Goal: Transaction & Acquisition: Purchase product/service

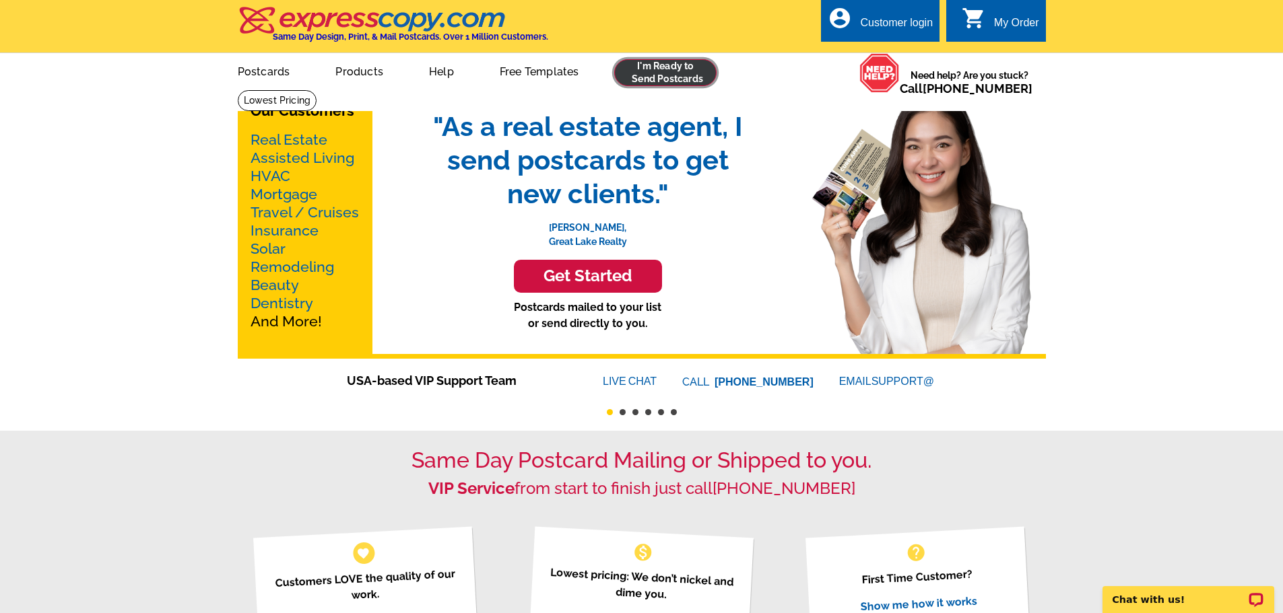
click at [653, 69] on link at bounding box center [665, 72] width 103 height 27
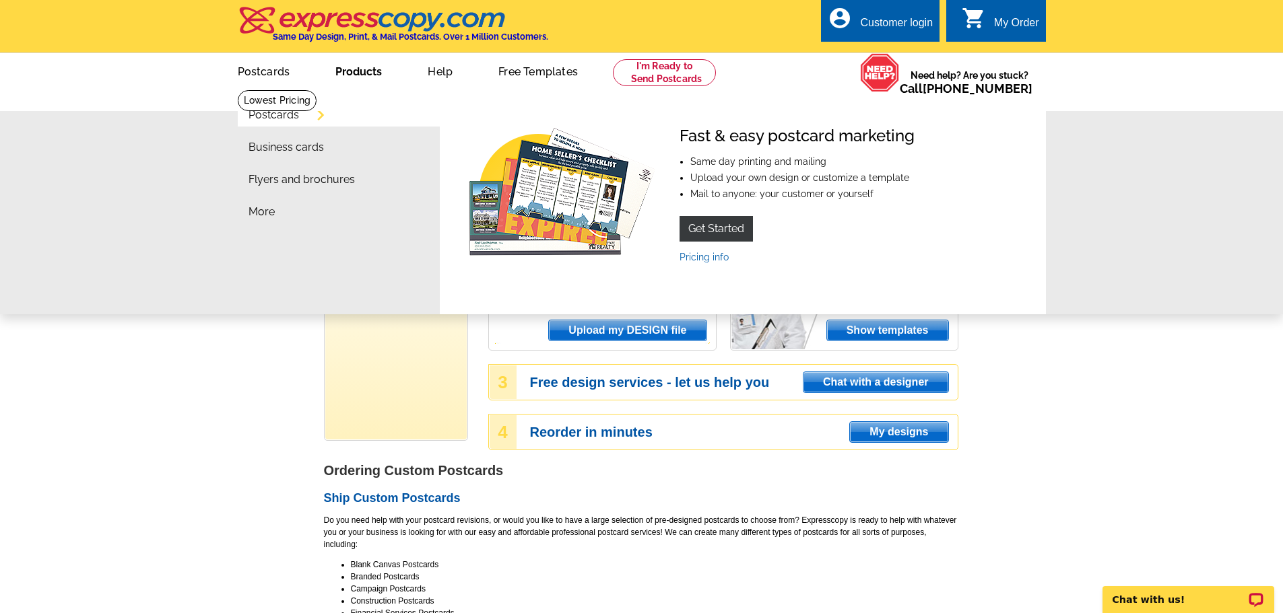
click at [707, 265] on div "Fast & easy postcard marketing Same day printing and mailing Upload your own de…" at bounding box center [743, 200] width 558 height 147
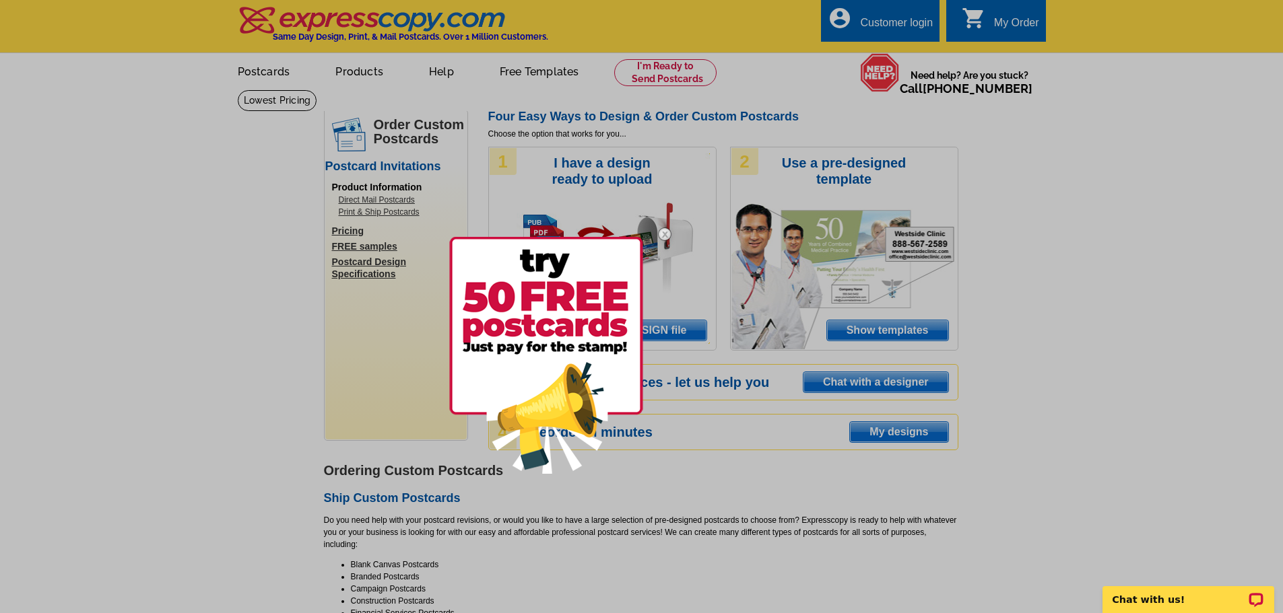
click at [661, 234] on img at bounding box center [664, 234] width 39 height 39
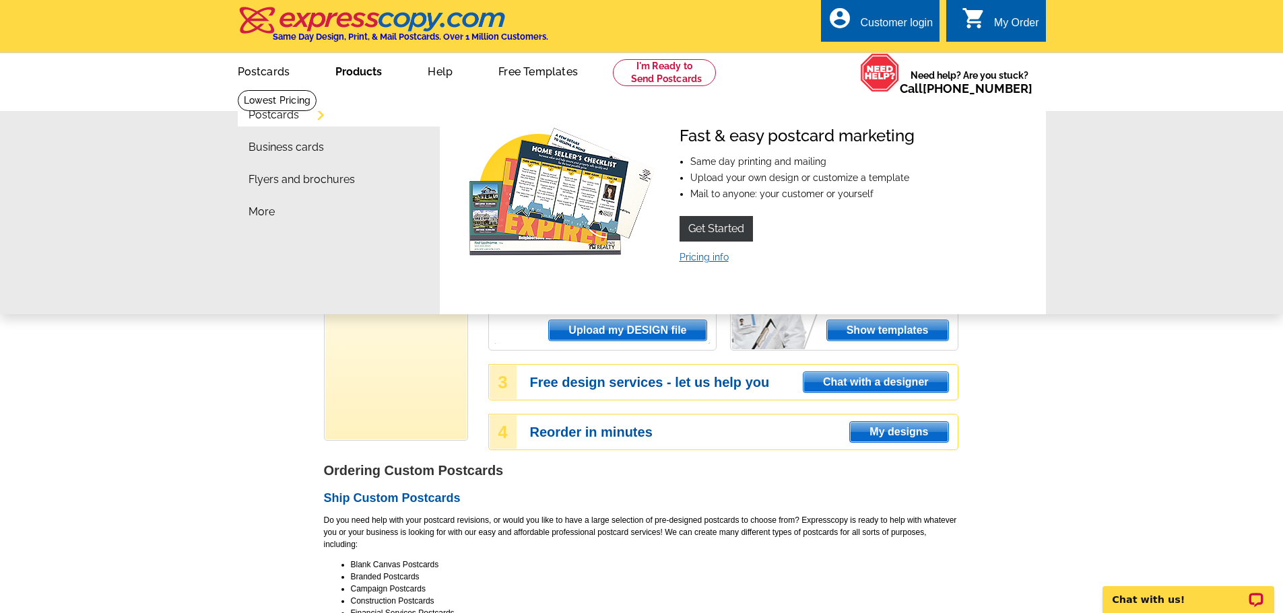
click at [710, 259] on link "Pricing info" at bounding box center [703, 257] width 49 height 11
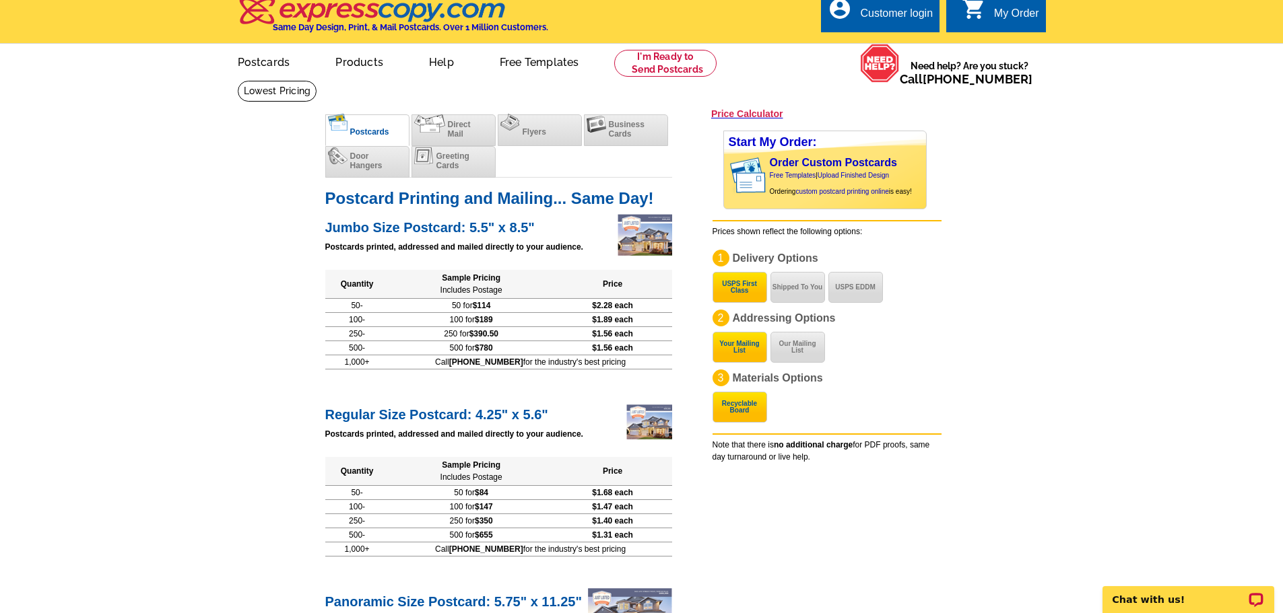
scroll to position [7, 0]
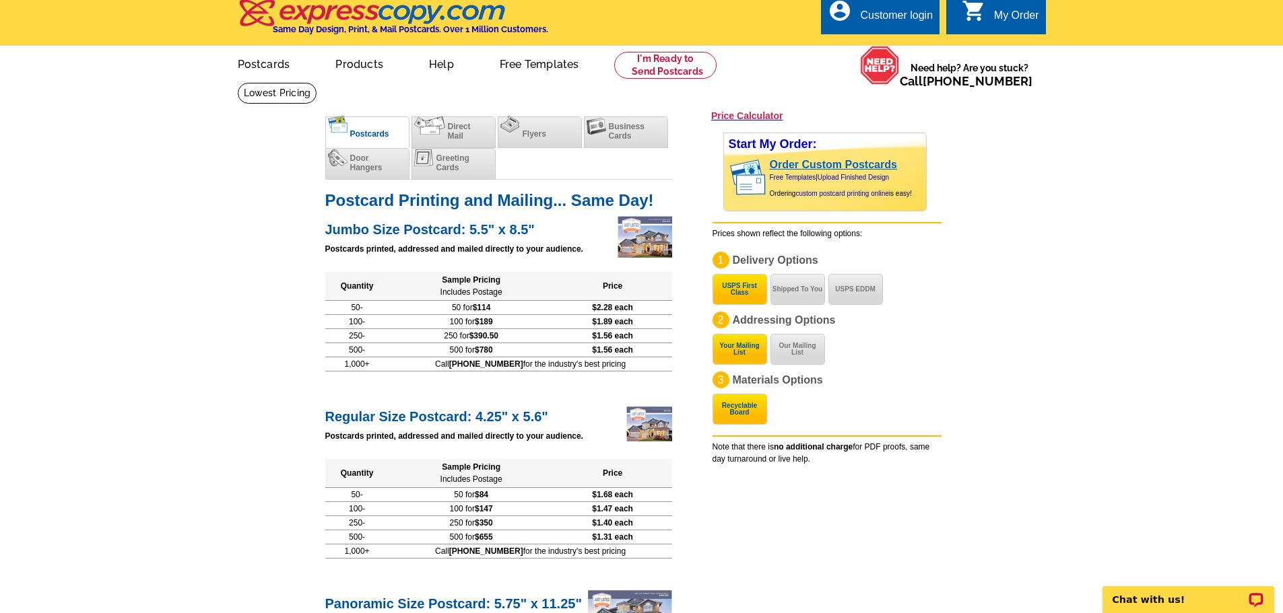
click at [801, 161] on link "Order Custom Postcards" at bounding box center [833, 164] width 127 height 11
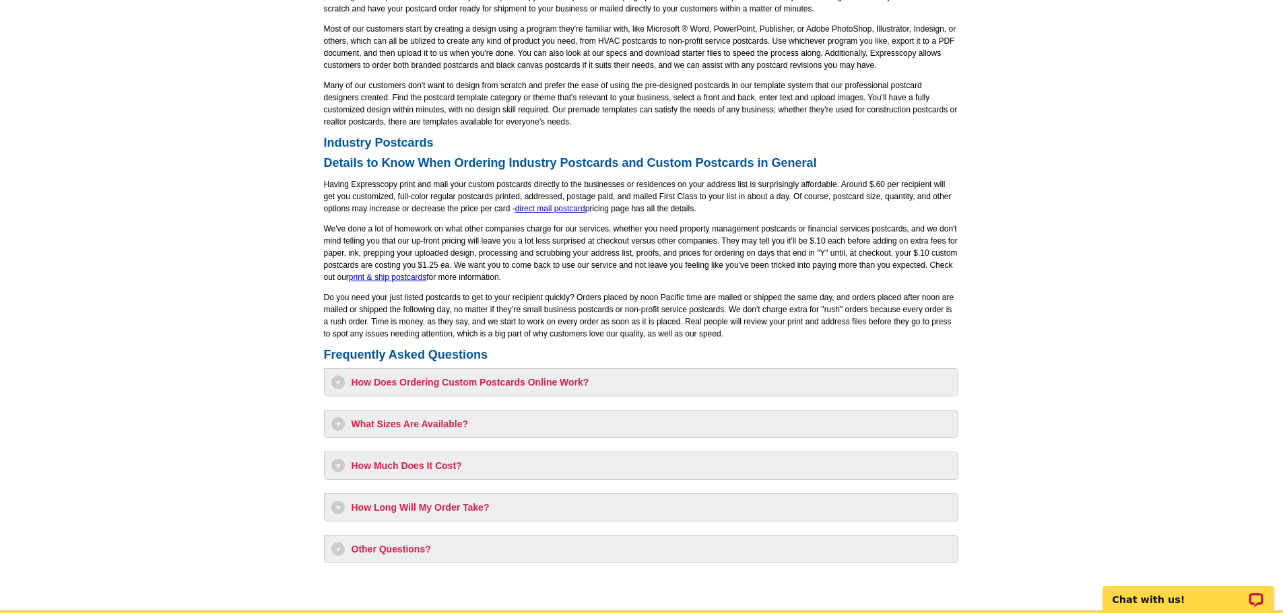
scroll to position [943, 0]
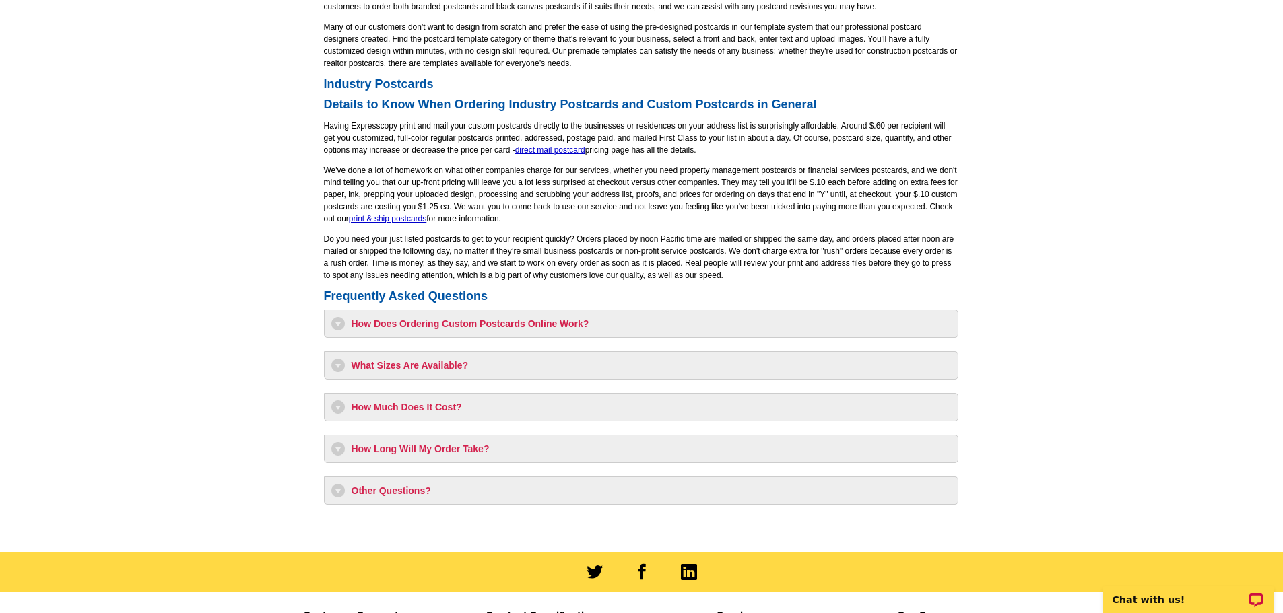
click at [370, 409] on h3 "How Much Does It Cost?" at bounding box center [640, 407] width 619 height 13
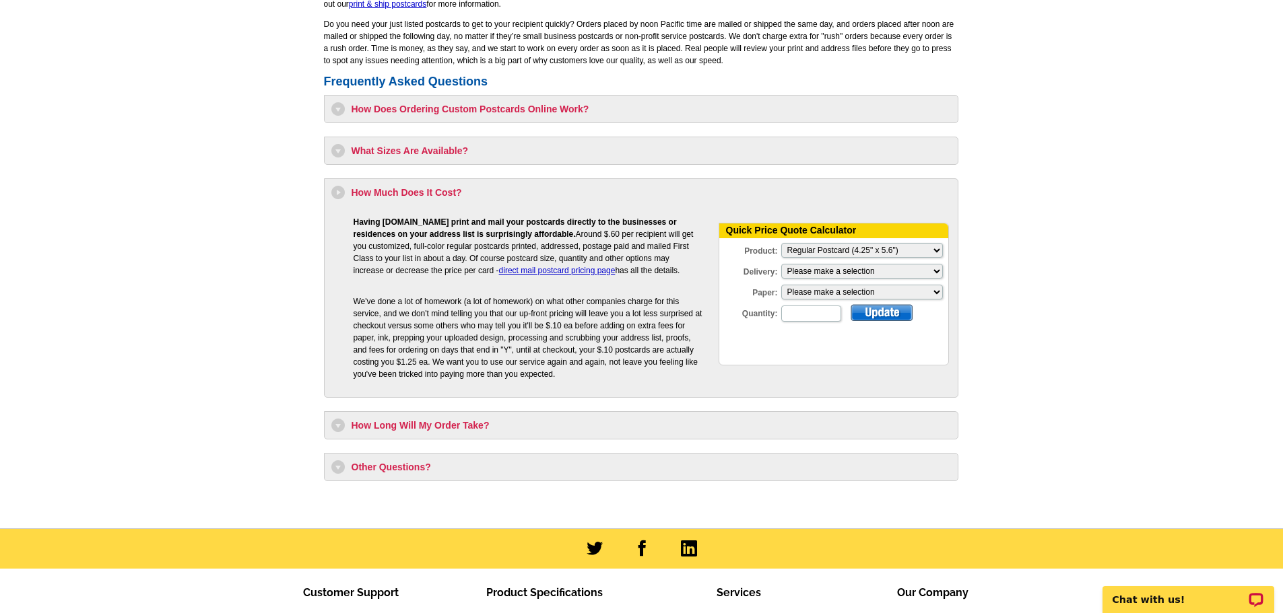
scroll to position [1212, 0]
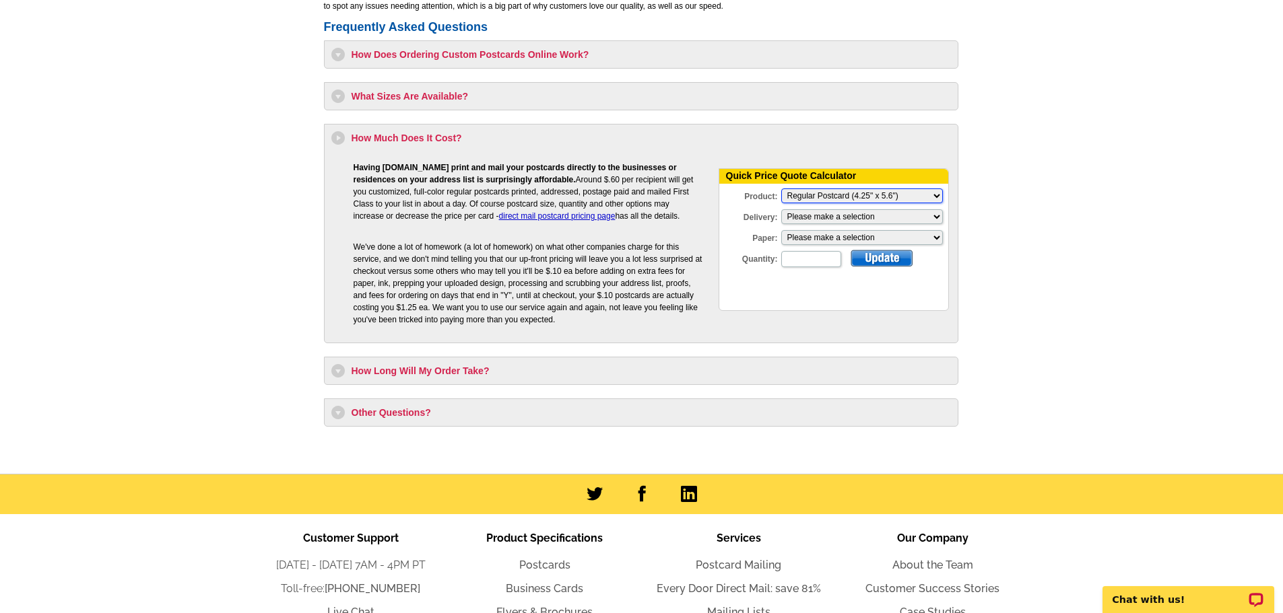
click at [876, 199] on select "Please Make a Selection Jumbo Postcard (5.5" x 8.5") Regular Postcard (4.25" x …" at bounding box center [862, 196] width 162 height 15
select select "2"
click at [781, 190] on select "Please Make a Selection Jumbo Postcard (5.5" x 8.5") Regular Postcard (4.25" x …" at bounding box center [862, 196] width 162 height 15
click at [880, 214] on select "Please make a selection Print + Address+USPS First Class Print-Only+Shipped To …" at bounding box center [862, 216] width 162 height 15
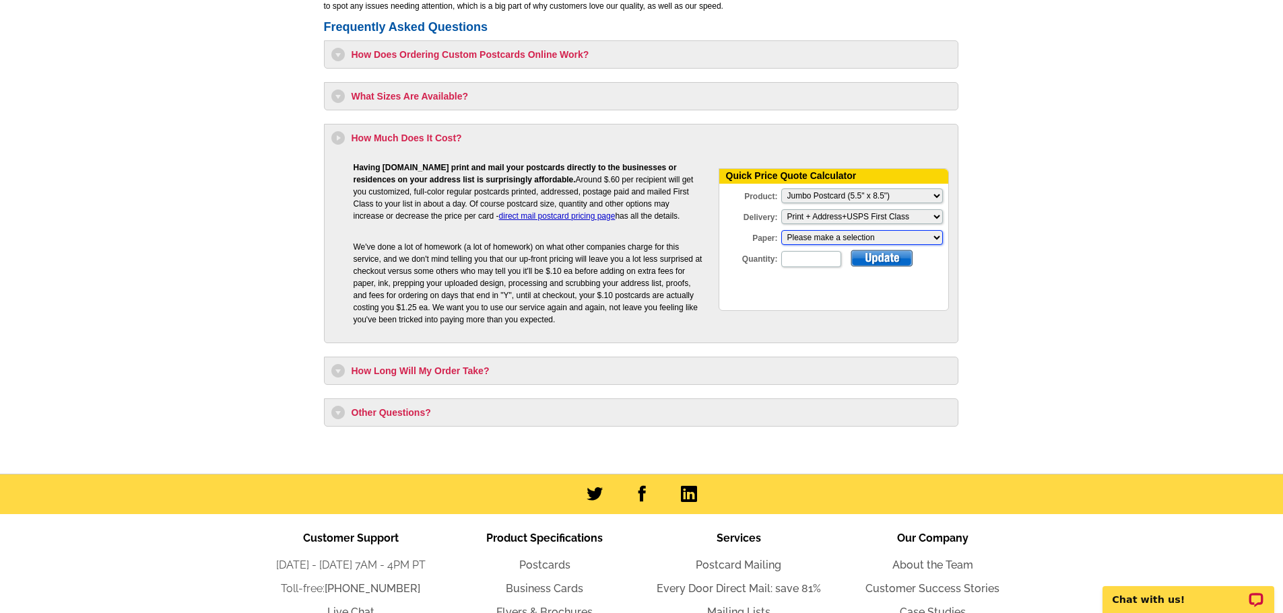
click at [895, 236] on select "Please make a selection Recyclable Board Magnetic Stock" at bounding box center [862, 237] width 162 height 15
select select "3"
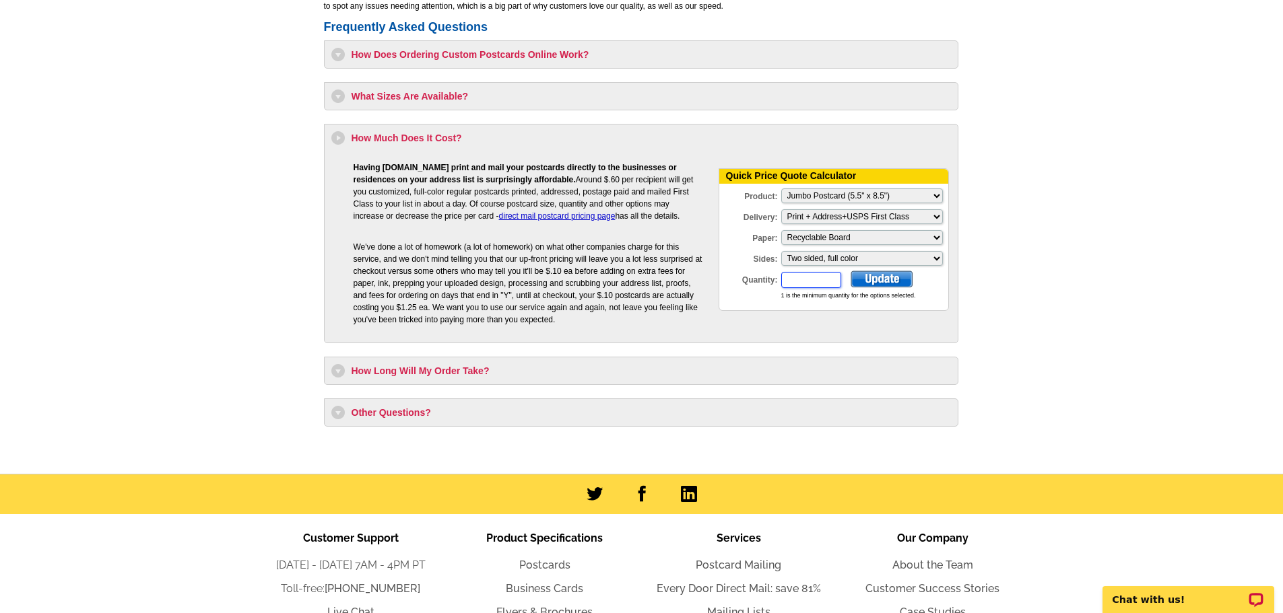
click at [830, 275] on input "Quantity:" at bounding box center [811, 280] width 60 height 16
type input "8000"
click at [861, 282] on div at bounding box center [881, 279] width 62 height 17
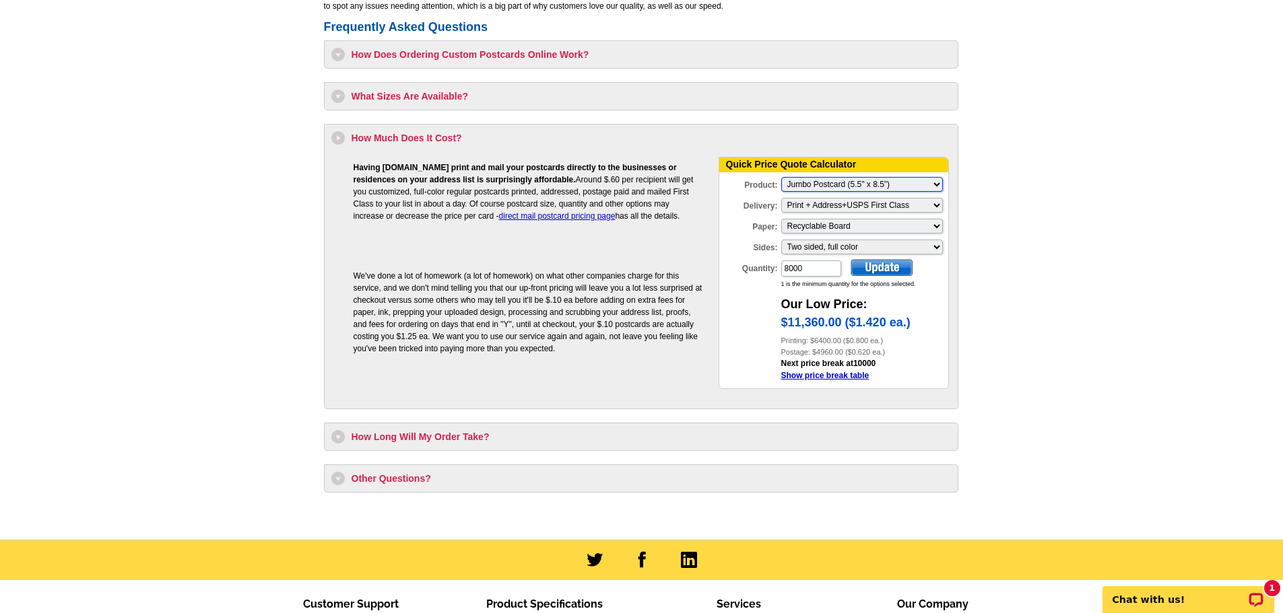
click at [906, 182] on select "Please Make a Selection Jumbo Postcard (5.5" x 8.5") Regular Postcard (4.25" x …" at bounding box center [862, 184] width 162 height 15
click at [781, 178] on select "Please Make a Selection Jumbo Postcard (5.5" x 8.5") Regular Postcard (4.25" x …" at bounding box center [862, 184] width 162 height 15
click at [885, 187] on select "Please Make a Selection Jumbo Postcard (5.5" x 8.5") Regular Postcard (4.25" x …" at bounding box center [862, 184] width 162 height 15
click at [781, 178] on select "Please Make a Selection Jumbo Postcard (5.5" x 8.5") Regular Postcard (4.25" x …" at bounding box center [862, 184] width 162 height 15
click at [863, 184] on select "Please Make a Selection Jumbo Postcard (5.5" x 8.5") Regular Postcard (4.25" x …" at bounding box center [862, 184] width 162 height 15
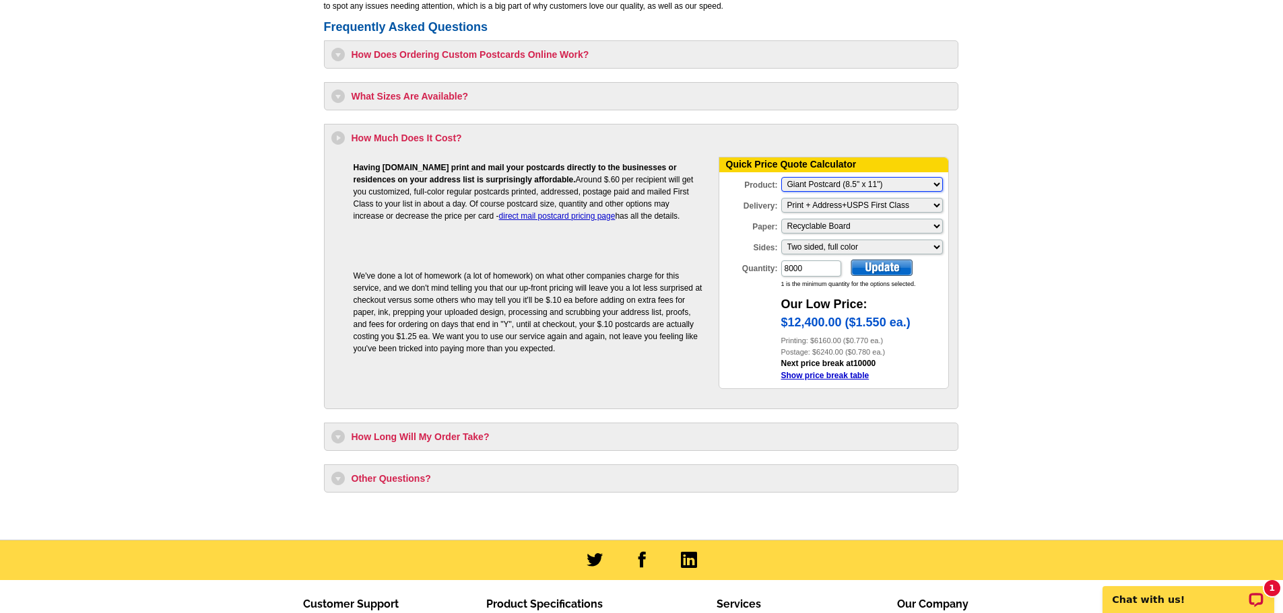
click at [781, 178] on select "Please Make a Selection Jumbo Postcard (5.5" x 8.5") Regular Postcard (4.25" x …" at bounding box center [862, 184] width 162 height 15
click at [900, 187] on select "Please Make a Selection Jumbo Postcard (5.5" x 8.5") Regular Postcard (4.25" x …" at bounding box center [862, 184] width 162 height 15
click at [781, 178] on select "Please Make a Selection Jumbo Postcard (5.5" x 8.5") Regular Postcard (4.25" x …" at bounding box center [862, 184] width 162 height 15
click at [896, 182] on select "Please Make a Selection Jumbo Postcard (5.5" x 8.5") Regular Postcard (4.25" x …" at bounding box center [862, 184] width 162 height 15
click at [781, 178] on select "Please Make a Selection Jumbo Postcard (5.5" x 8.5") Regular Postcard (4.25" x …" at bounding box center [862, 184] width 162 height 15
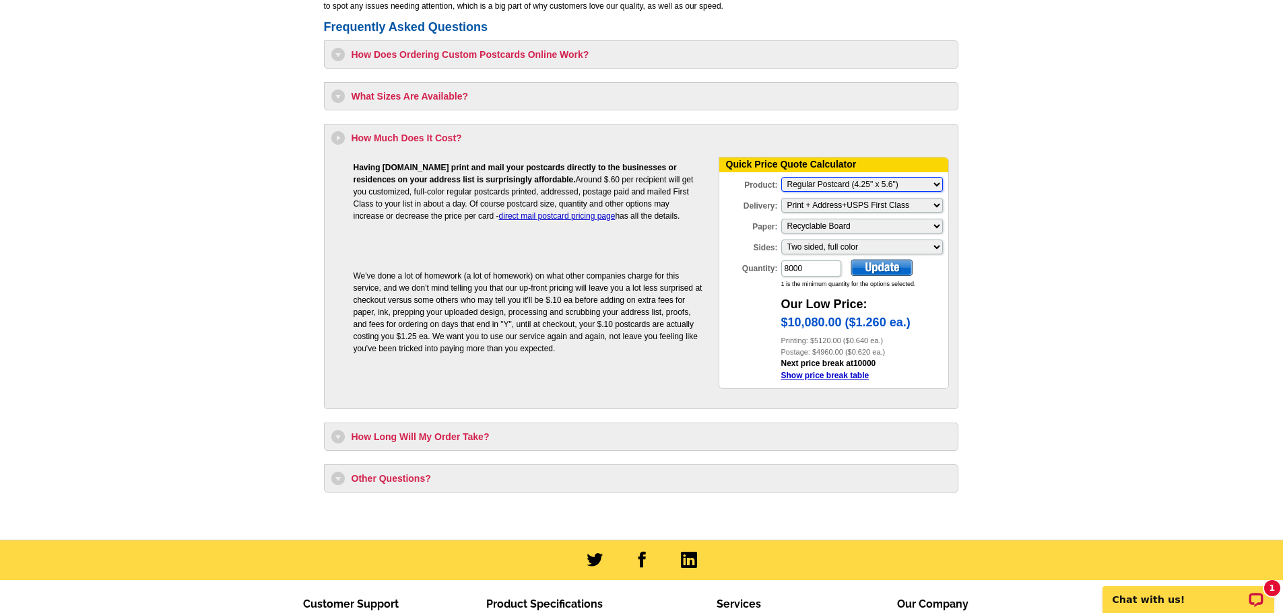
click at [886, 186] on select "Please Make a Selection Jumbo Postcard (5.5" x 8.5") Regular Postcard (4.25" x …" at bounding box center [862, 184] width 162 height 15
click at [781, 178] on select "Please Make a Selection Jumbo Postcard (5.5" x 8.5") Regular Postcard (4.25" x …" at bounding box center [862, 184] width 162 height 15
click at [868, 181] on select "Please Make a Selection Jumbo Postcard (5.5" x 8.5") Regular Postcard (4.25" x …" at bounding box center [862, 184] width 162 height 15
select select "14"
click at [781, 178] on select "Please Make a Selection Jumbo Postcard (5.5" x 8.5") Regular Postcard (4.25" x …" at bounding box center [862, 184] width 162 height 15
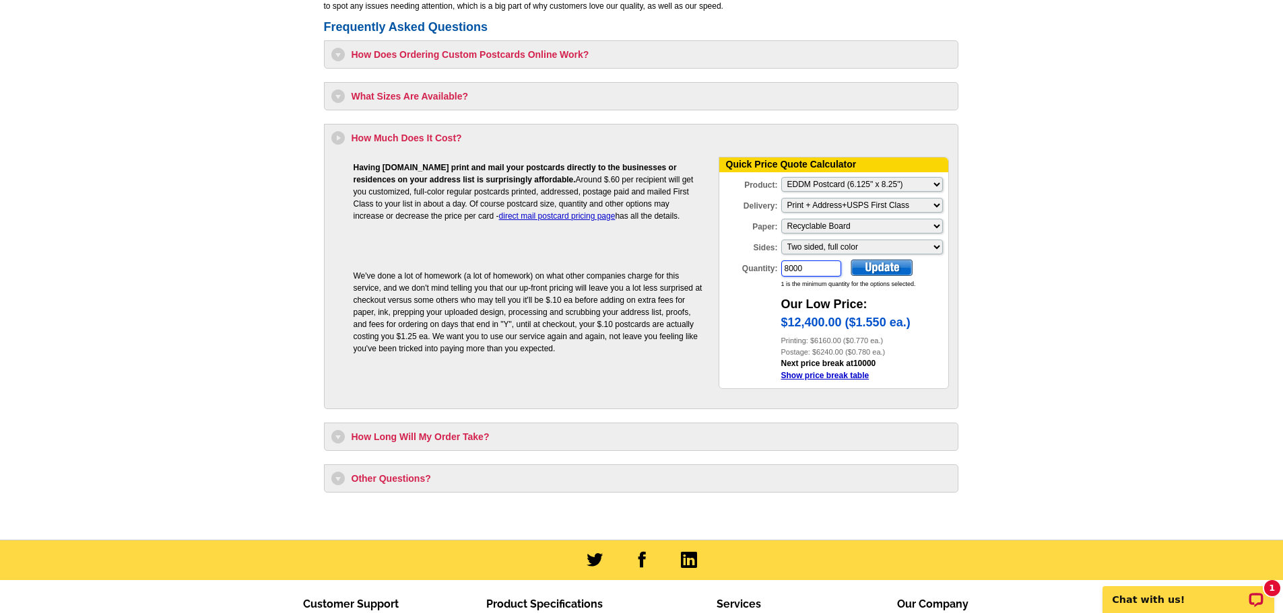
drag, startPoint x: 809, startPoint y: 272, endPoint x: 746, endPoint y: 279, distance: 63.0
click at [746, 278] on div "Quantity: 8000" at bounding box center [780, 268] width 123 height 19
type input "8600"
click at [896, 270] on div at bounding box center [881, 267] width 62 height 17
click at [889, 228] on select "Please make a selection Recyclable Board" at bounding box center [862, 226] width 162 height 15
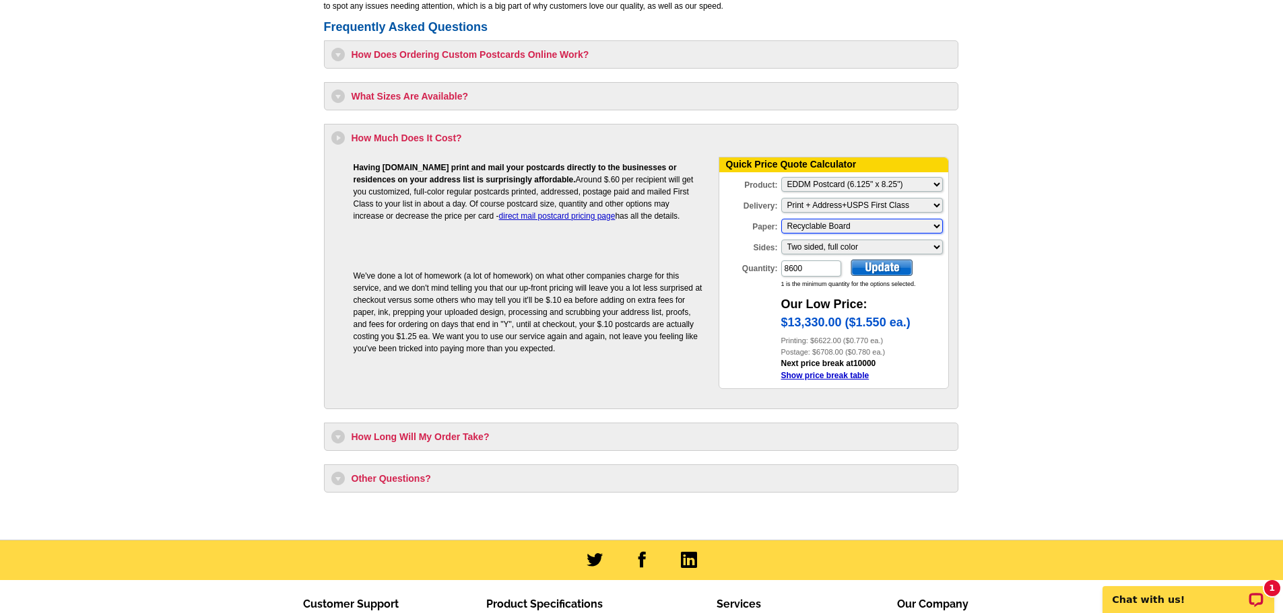
click at [781, 220] on select "Please make a selection Recyclable Board" at bounding box center [862, 226] width 162 height 15
click at [869, 247] on select "Please make a selection Two sided, full color" at bounding box center [862, 247] width 162 height 15
click at [884, 203] on select "Please make a selection Print + Address+USPS First Class Print-Only+Shipped To …" at bounding box center [862, 205] width 162 height 15
click at [781, 199] on select "Please make a selection Print + Address+USPS First Class Print-Only+Shipped To …" at bounding box center [862, 205] width 162 height 15
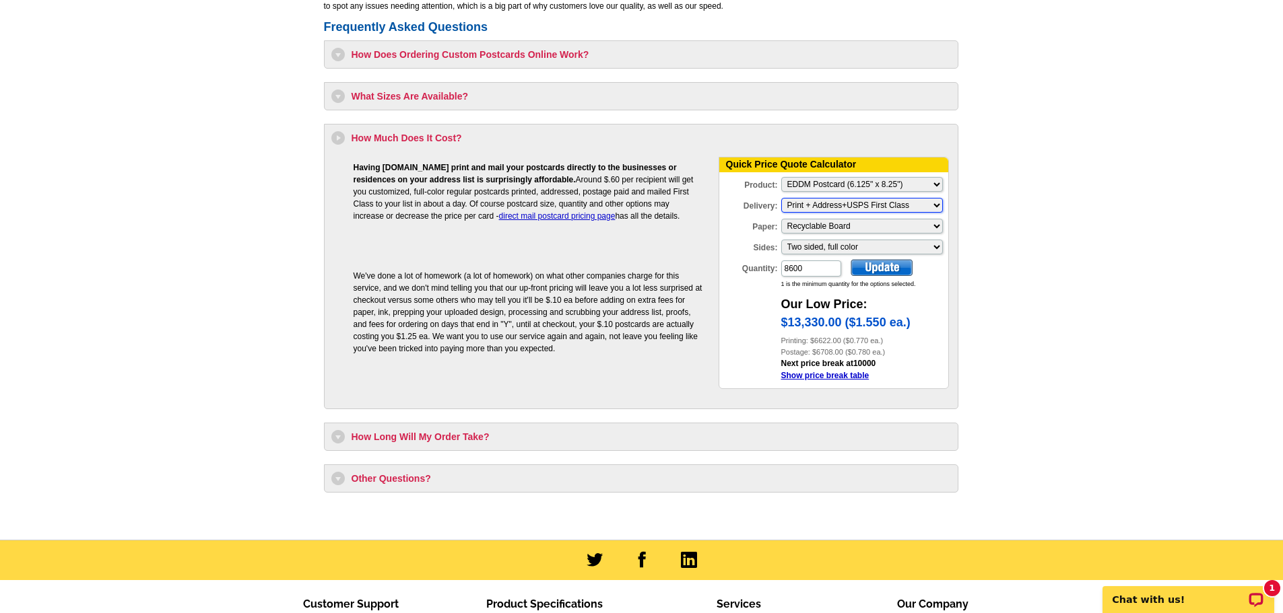
click at [893, 204] on select "Please make a selection Print + Address+USPS First Class Print-Only+Shipped To …" at bounding box center [862, 205] width 162 height 15
click at [869, 205] on select "Please make a selection Print + Address+USPS First Class Print-Only+Shipped To …" at bounding box center [862, 205] width 162 height 15
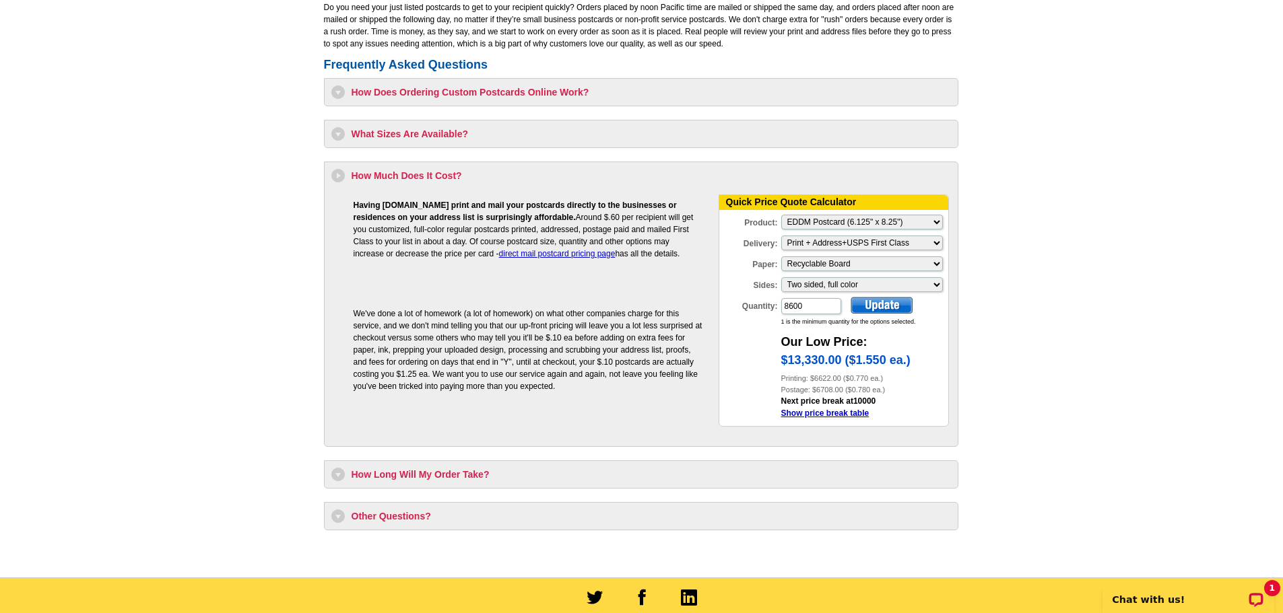
scroll to position [1212, 0]
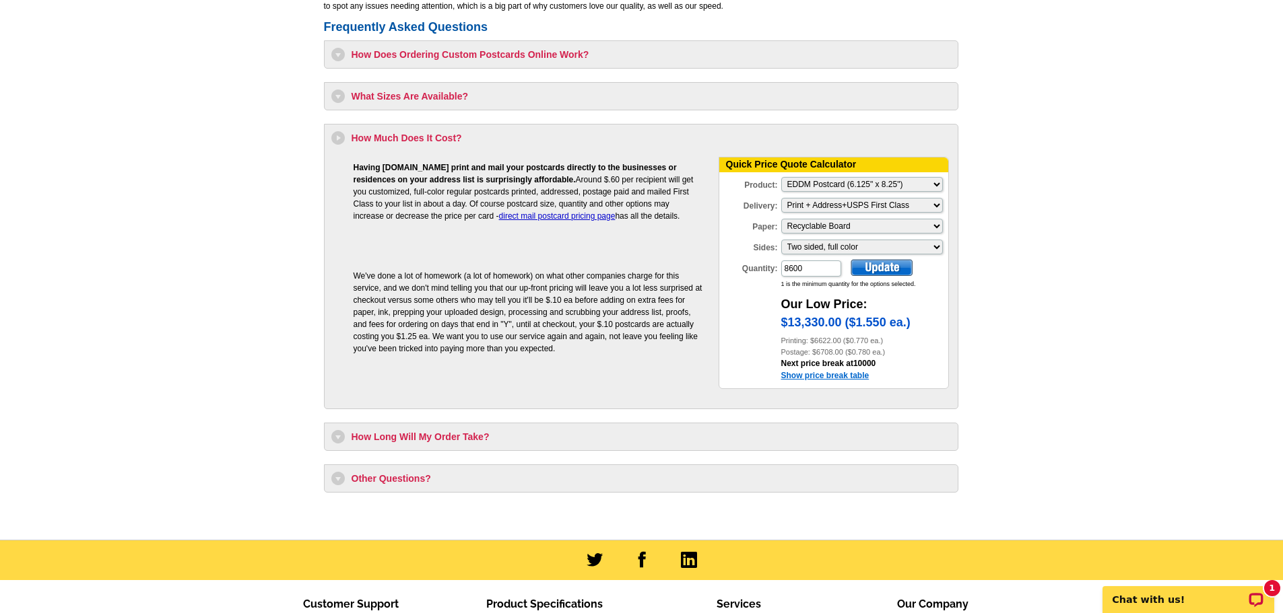
click at [832, 376] on link "Show price break table" at bounding box center [825, 375] width 88 height 9
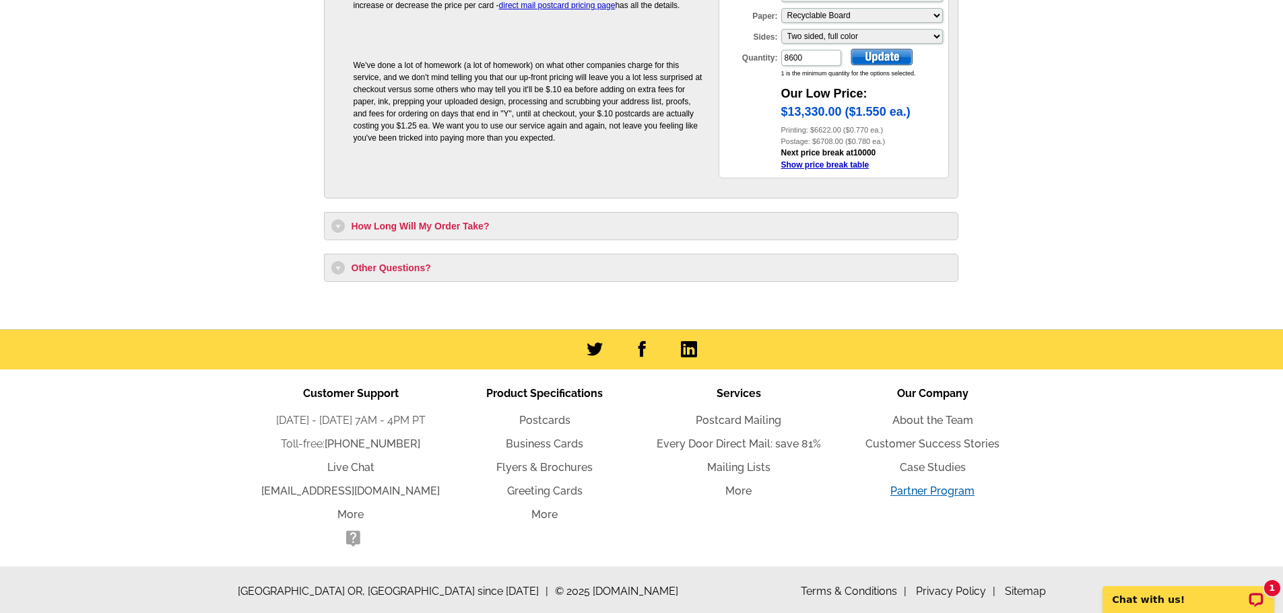
scroll to position [1427, 0]
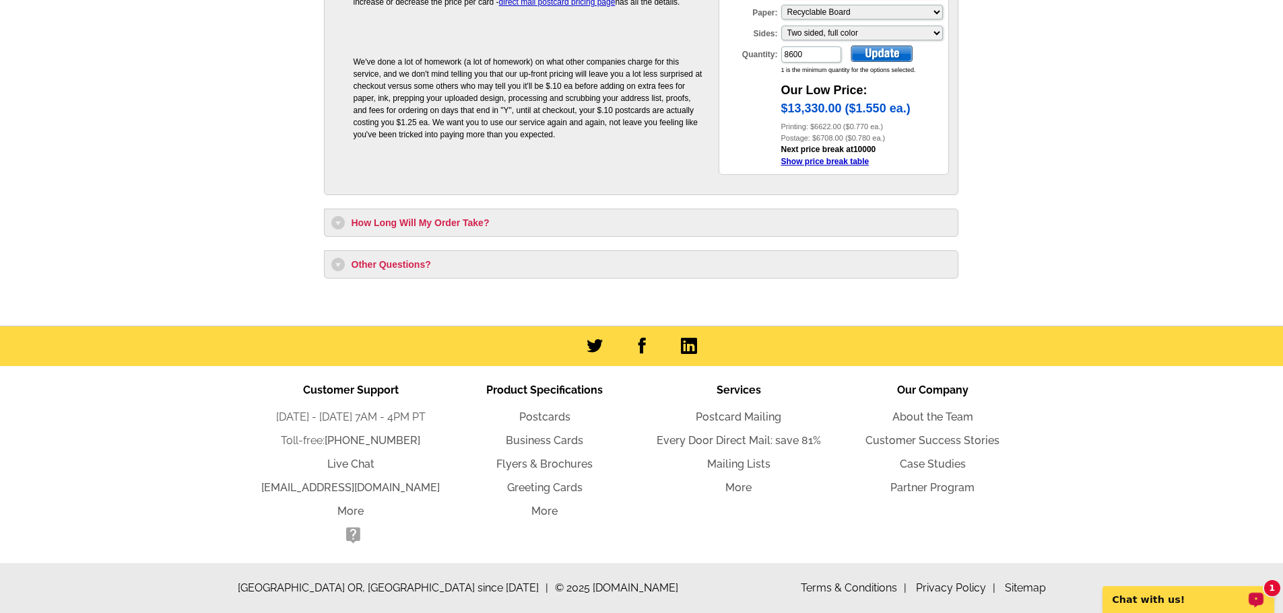
click at [1197, 597] on p "Chat with us!" at bounding box center [1178, 600] width 133 height 11
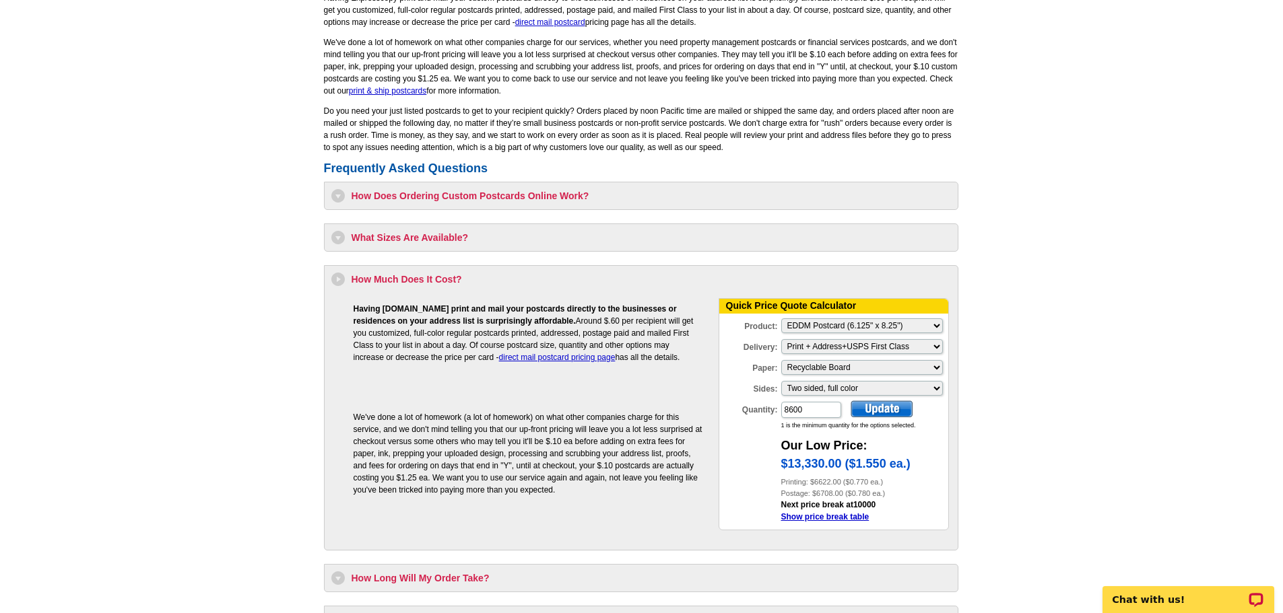
scroll to position [1023, 0]
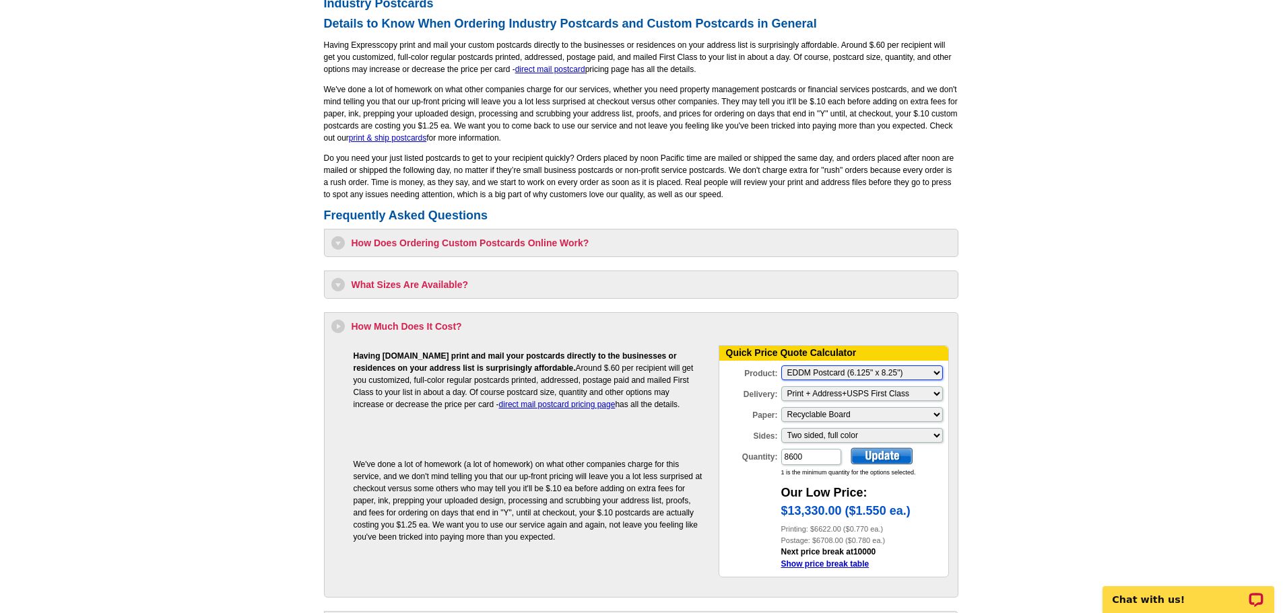
click at [879, 376] on select "Please Make a Selection Jumbo Postcard (5.5" x 8.5") Regular Postcard (4.25" x …" at bounding box center [862, 373] width 162 height 15
select select "8"
click at [781, 366] on select "Please Make a Selection Jumbo Postcard (5.5" x 8.5") Regular Postcard (4.25" x …" at bounding box center [862, 373] width 162 height 15
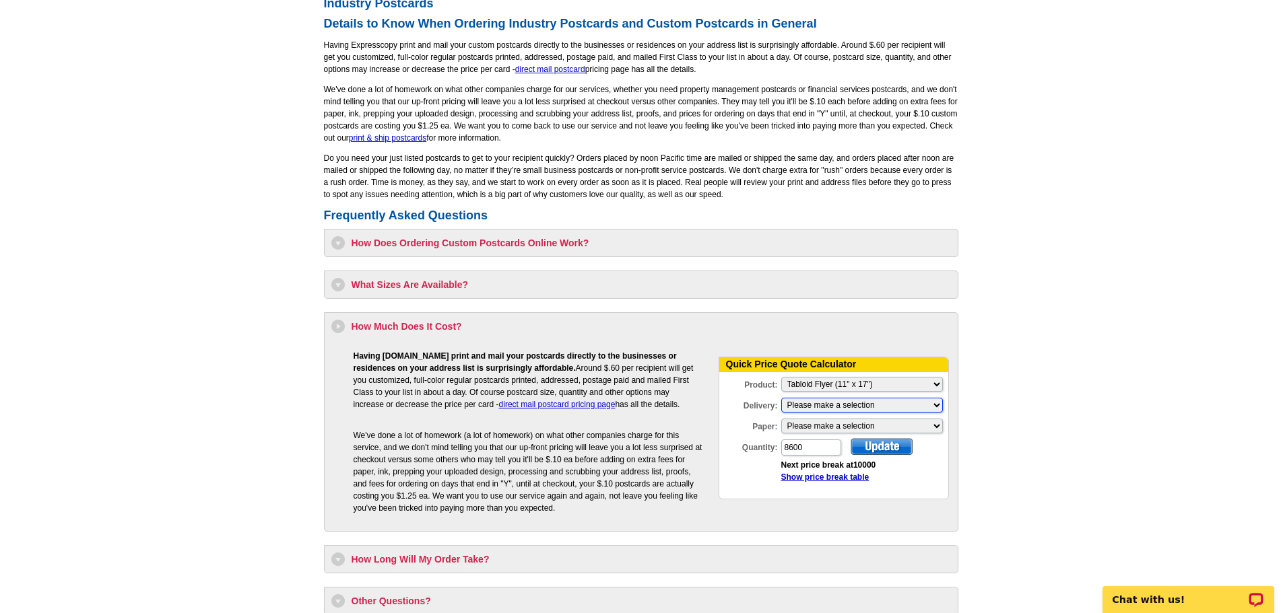
click at [868, 413] on select "Please make a selection Print + Address+USPS First Class Print-Only+Shipped To …" at bounding box center [862, 405] width 162 height 15
click at [874, 430] on select "Please make a selection Regular Bond Paper Gloss Cover" at bounding box center [862, 426] width 162 height 15
select select "3"
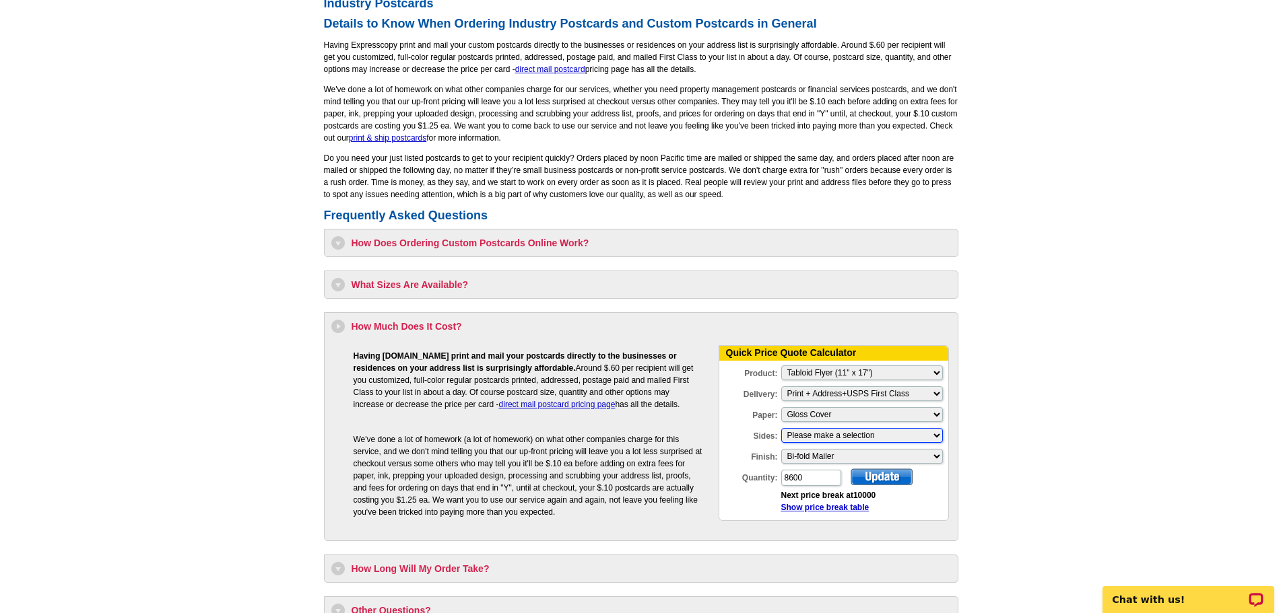
click at [873, 443] on select "Please make a selection Two sided, color + B/W Two sided, full color" at bounding box center [862, 435] width 162 height 15
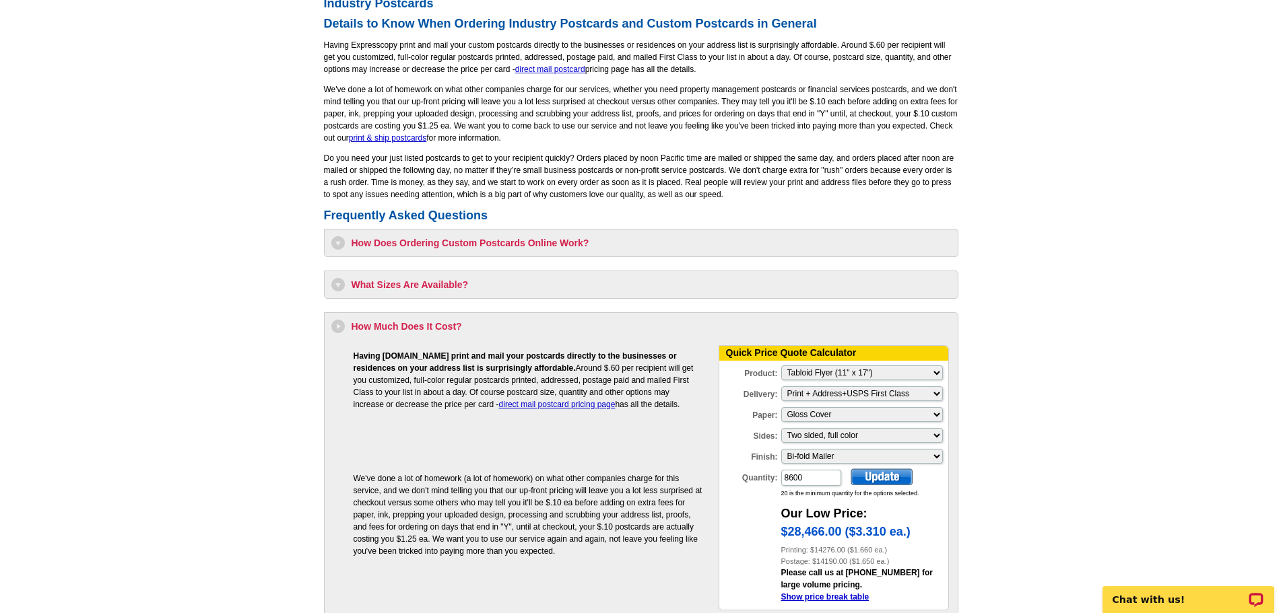
click at [874, 479] on div at bounding box center [881, 477] width 62 height 17
click at [850, 377] on select "Please Make a Selection Jumbo Postcard (5.5" x 8.5") Regular Postcard (4.25" x …" at bounding box center [862, 373] width 162 height 15
click at [781, 366] on select "Please Make a Selection Jumbo Postcard (5.5" x 8.5") Regular Postcard (4.25" x …" at bounding box center [862, 373] width 162 height 15
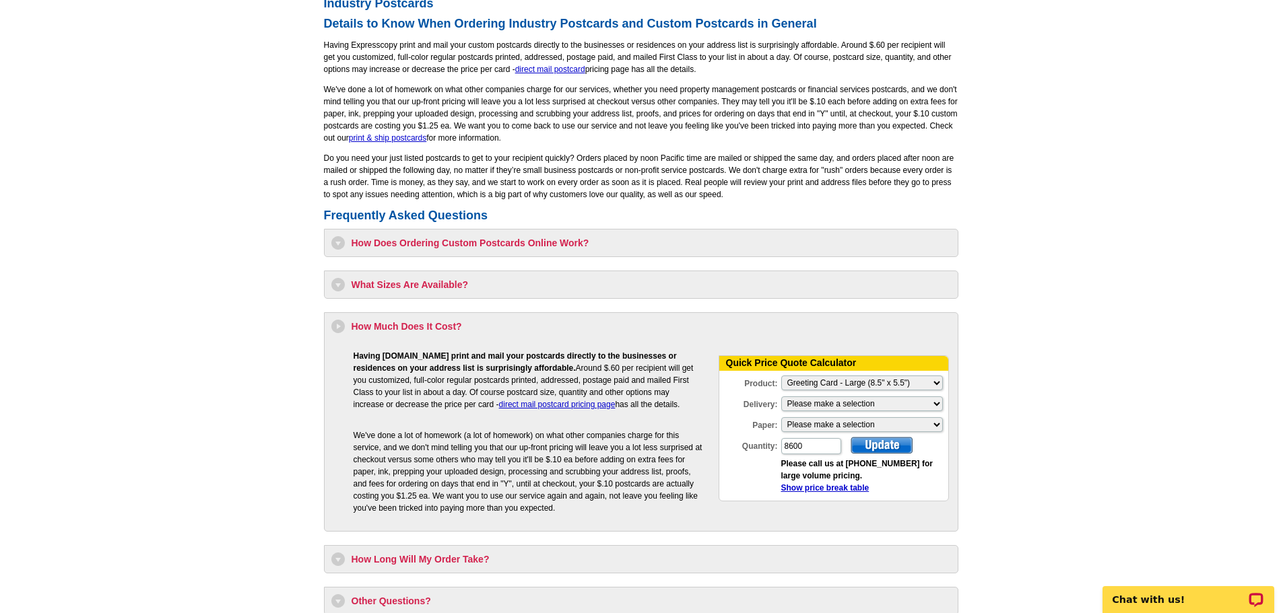
click at [888, 446] on div at bounding box center [881, 445] width 62 height 17
click at [887, 379] on select "Please Make a Selection Jumbo Postcard (5.5" x 8.5") Regular Postcard (4.25" x …" at bounding box center [862, 383] width 162 height 15
click at [781, 376] on select "Please Make a Selection Jumbo Postcard (5.5" x 8.5") Regular Postcard (4.25" x …" at bounding box center [862, 383] width 162 height 15
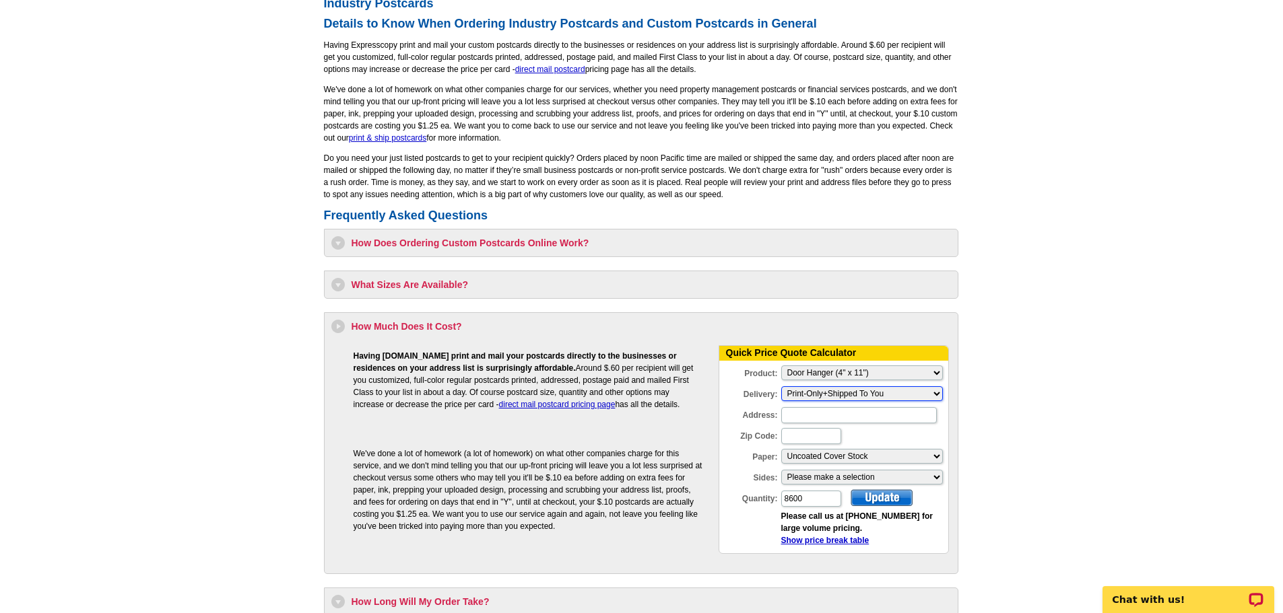
click at [867, 395] on select "Please make a selection Print-Only+Shipped To You" at bounding box center [862, 393] width 162 height 15
click at [873, 378] on select "Please Make a Selection Jumbo Postcard (5.5" x 8.5") Regular Postcard (4.25" x …" at bounding box center [862, 373] width 162 height 15
click at [781, 366] on select "Please Make a Selection Jumbo Postcard (5.5" x 8.5") Regular Postcard (4.25" x …" at bounding box center [862, 373] width 162 height 15
click at [890, 502] on div at bounding box center [881, 498] width 62 height 17
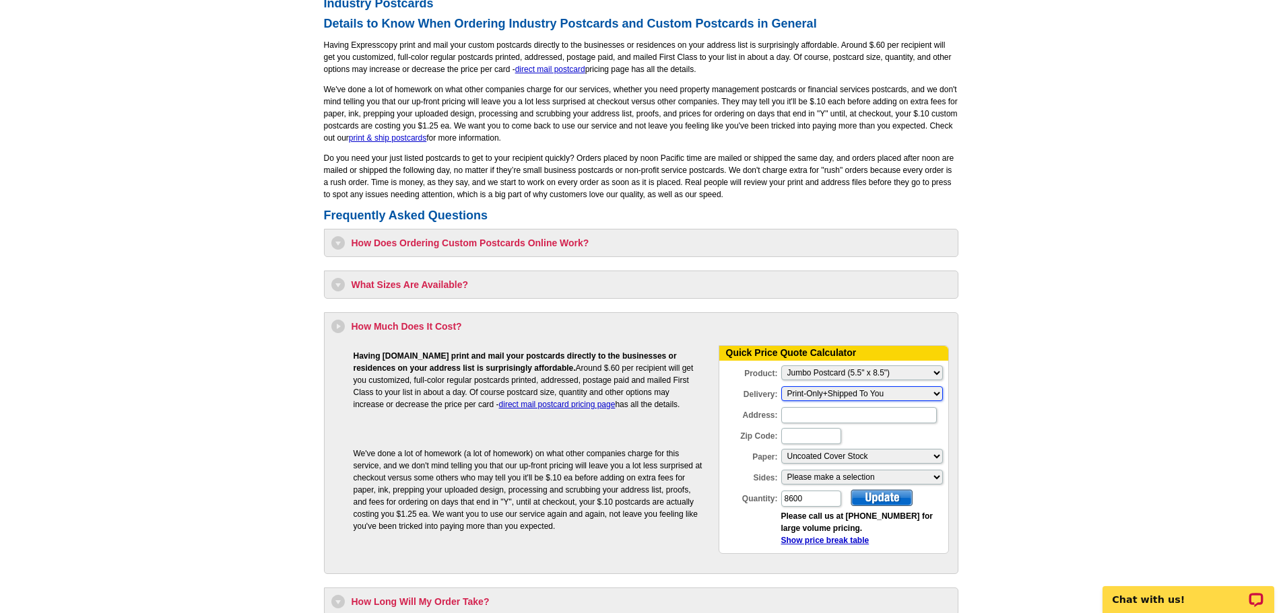
click at [888, 392] on select "Please make a selection Print-Only+Shipped To You" at bounding box center [862, 393] width 162 height 15
click at [877, 365] on div "Delivery: Please make a selection Print-Only+Shipped To You" at bounding box center [833, 374] width 229 height 21
click at [880, 368] on select "Please Make a Selection Jumbo Postcard (5.5" x 8.5") Regular Postcard (4.25" x …" at bounding box center [862, 373] width 162 height 15
select select "Please Make a Selection"
click at [781, 366] on select "Please Make a Selection Jumbo Postcard (5.5" x 8.5") Regular Postcard (4.25" x …" at bounding box center [862, 373] width 162 height 15
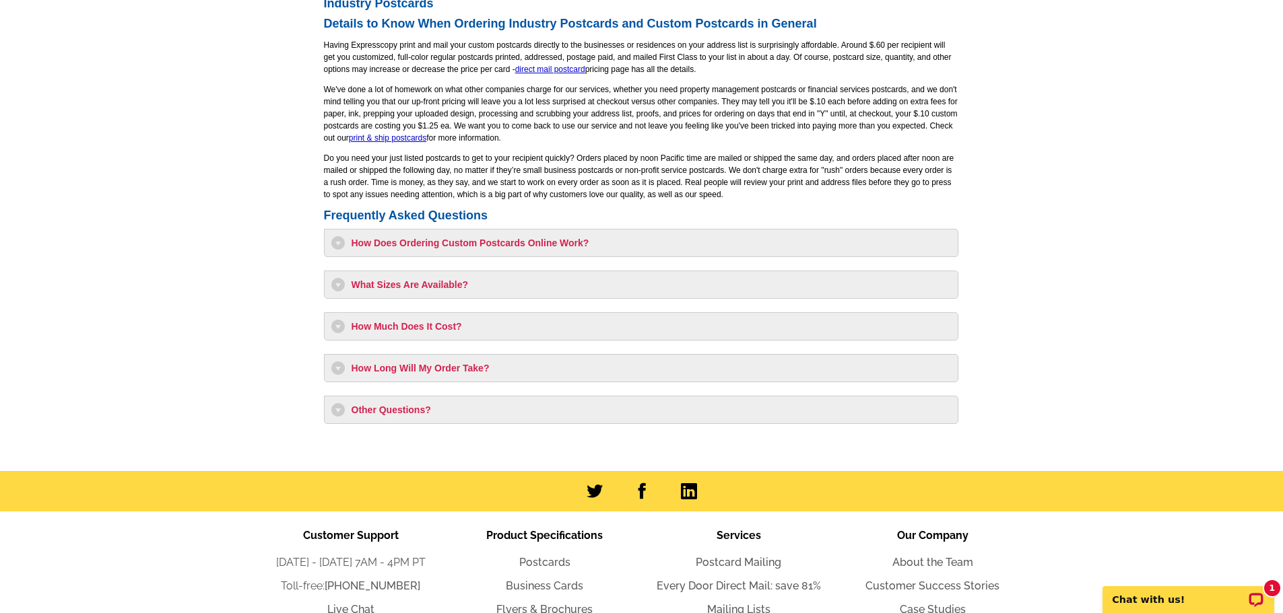
click at [636, 332] on h3 "How Much Does It Cost?" at bounding box center [640, 326] width 619 height 13
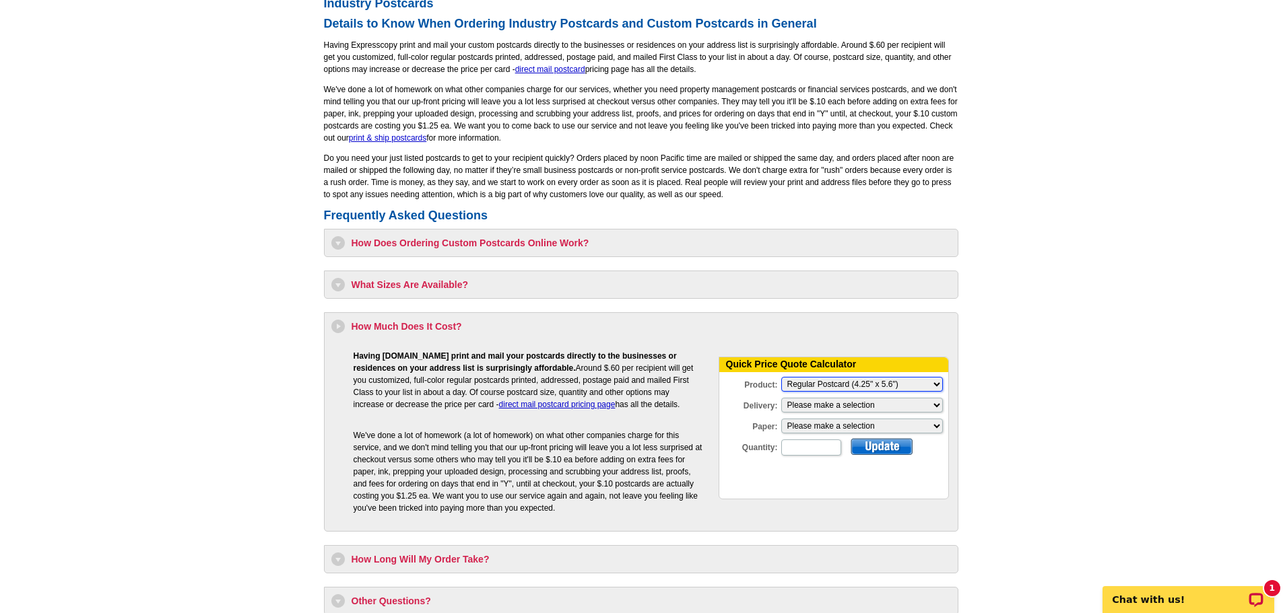
click at [858, 386] on select "Please Make a Selection Jumbo Postcard (5.5" x 8.5") Regular Postcard (4.25" x …" at bounding box center [862, 384] width 162 height 15
select select "2"
click at [781, 378] on select "Please Make a Selection Jumbo Postcard (5.5" x 8.5") Regular Postcard (4.25" x …" at bounding box center [862, 384] width 162 height 15
click at [868, 413] on select "Please make a selection Print + Address+USPS First Class Print-Only+Shipped To …" at bounding box center [862, 405] width 162 height 15
click at [871, 426] on select "Please make a selection Recyclable Board Magnetic Stock" at bounding box center [862, 426] width 162 height 15
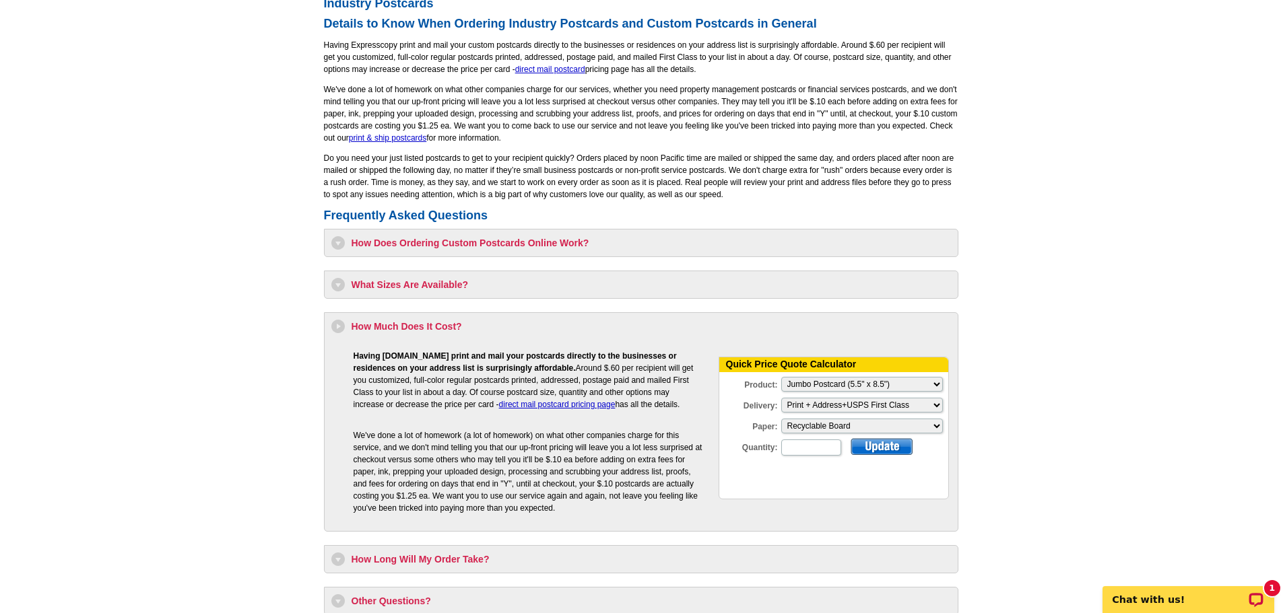
select select "3"
click at [857, 449] on select "Please make a selection Two sided, full color" at bounding box center [862, 447] width 162 height 15
click at [863, 420] on select "Please make a selection Recyclable Board Magnetic Stock" at bounding box center [862, 426] width 162 height 15
click at [824, 464] on input "Quantity:" at bounding box center [811, 469] width 60 height 16
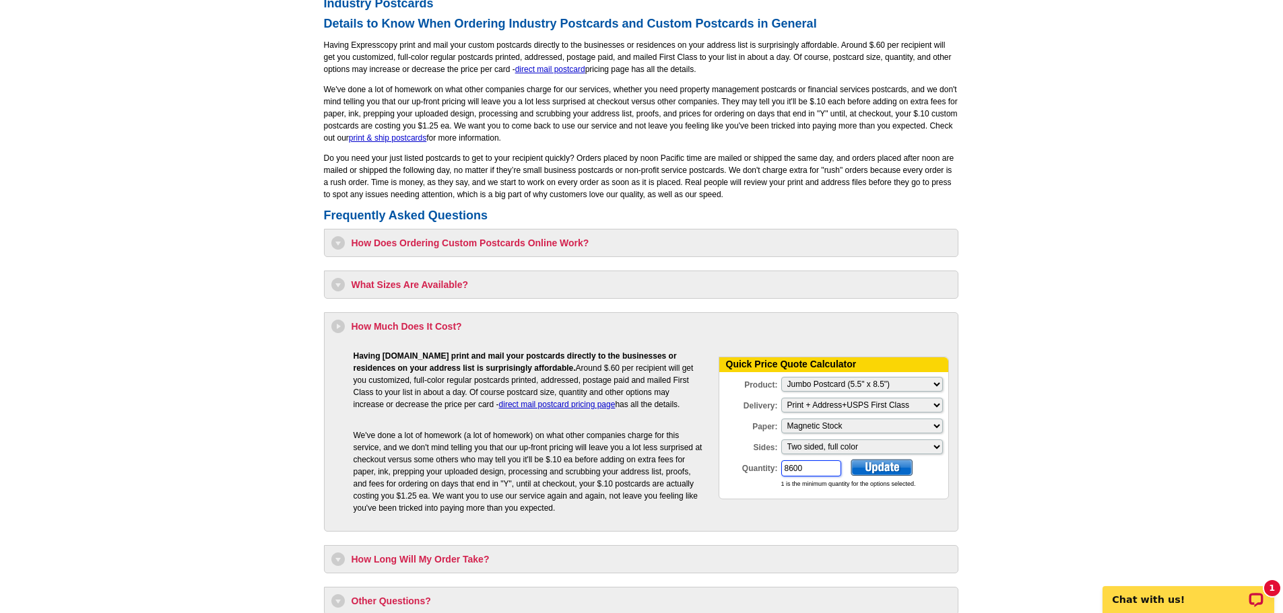
type input "8600"
click at [877, 468] on div at bounding box center [881, 467] width 62 height 17
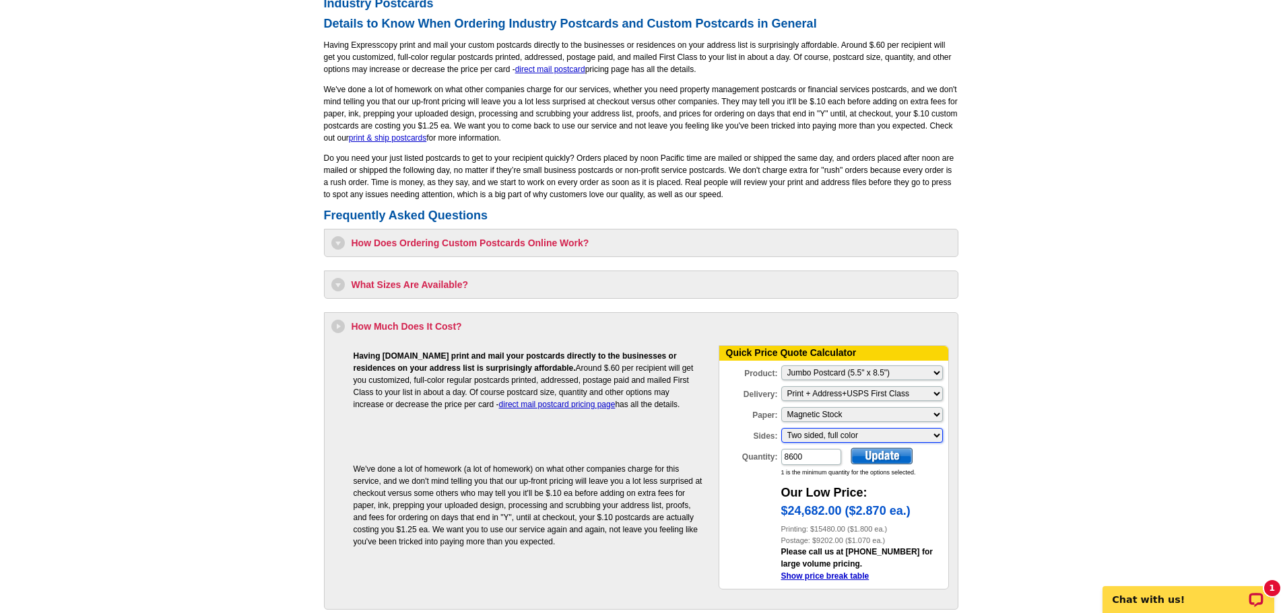
click at [871, 438] on select "Please make a selection Two sided, full color" at bounding box center [862, 435] width 162 height 15
click at [862, 413] on select "Please make a selection Recyclable Board Magnetic Stock" at bounding box center [862, 414] width 162 height 15
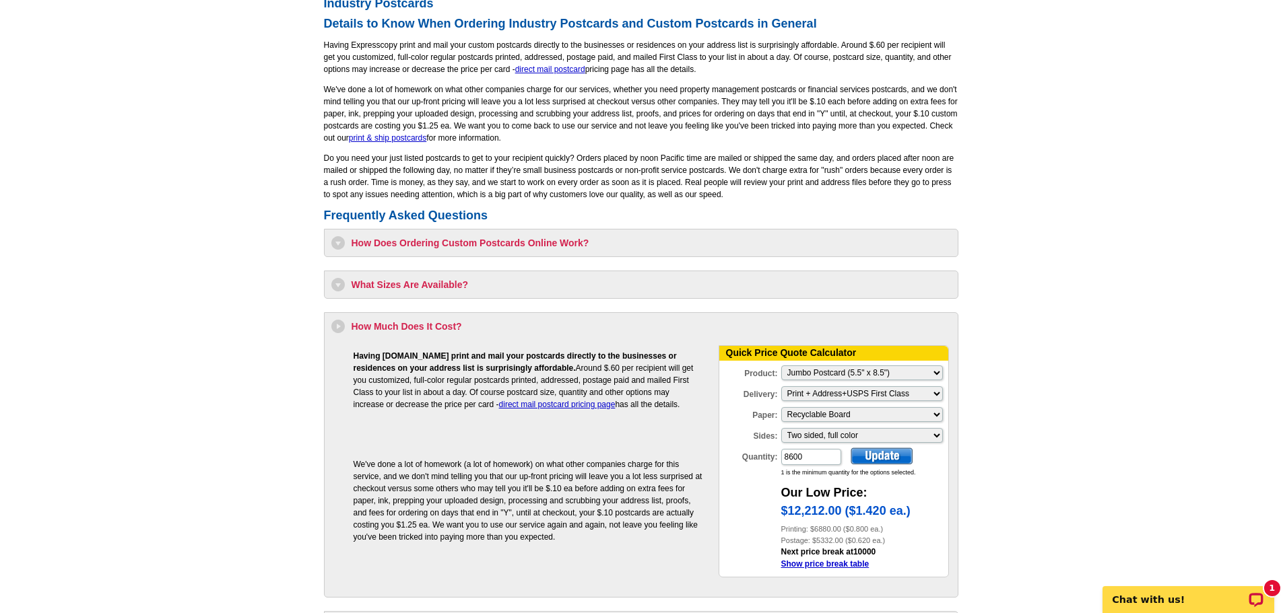
click at [875, 456] on div at bounding box center [881, 456] width 62 height 17
click at [849, 419] on select "Please make a selection Recyclable Board Magnetic Stock" at bounding box center [862, 414] width 162 height 15
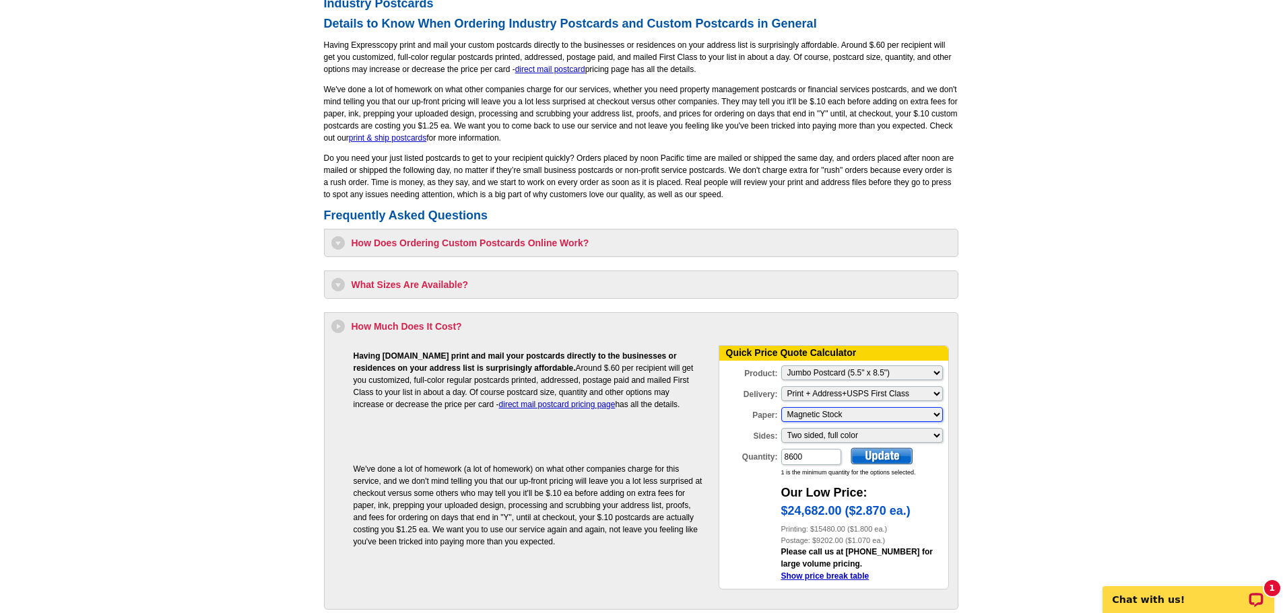
click at [861, 419] on select "Please make a selection Recyclable Board Magnetic Stock" at bounding box center [862, 414] width 162 height 15
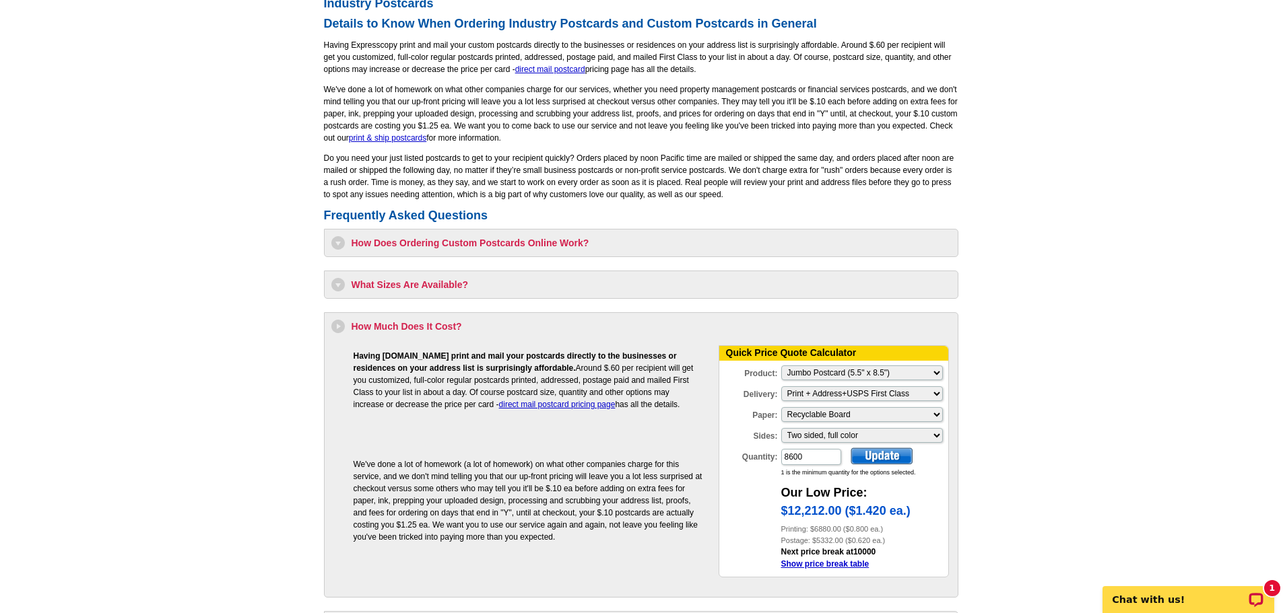
click at [897, 461] on div at bounding box center [881, 456] width 62 height 17
click at [932, 379] on select "Please Make a Selection Jumbo Postcard (5.5" x 8.5") Regular Postcard (4.25" x …" at bounding box center [862, 373] width 162 height 15
click at [781, 366] on select "Please Make a Selection Jumbo Postcard (5.5" x 8.5") Regular Postcard (4.25" x …" at bounding box center [862, 373] width 162 height 15
click at [918, 366] on select "Please Make a Selection Jumbo Postcard (5.5" x 8.5") Regular Postcard (4.25" x …" at bounding box center [862, 373] width 162 height 15
select select "2"
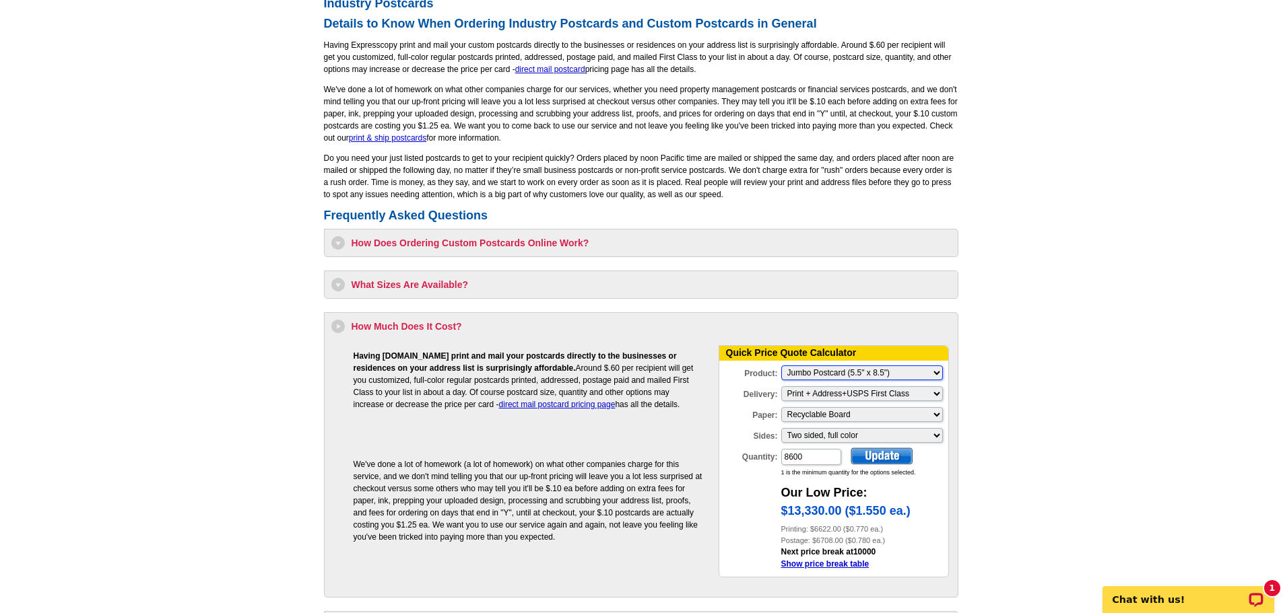
click at [781, 366] on select "Please Make a Selection Jumbo Postcard (5.5" x 8.5") Regular Postcard (4.25" x …" at bounding box center [862, 373] width 162 height 15
click at [887, 455] on div at bounding box center [881, 456] width 62 height 17
drag, startPoint x: 832, startPoint y: 461, endPoint x: 767, endPoint y: 465, distance: 65.4
click at [767, 465] on div "Quantity: 8600" at bounding box center [780, 457] width 123 height 19
type input "6800"
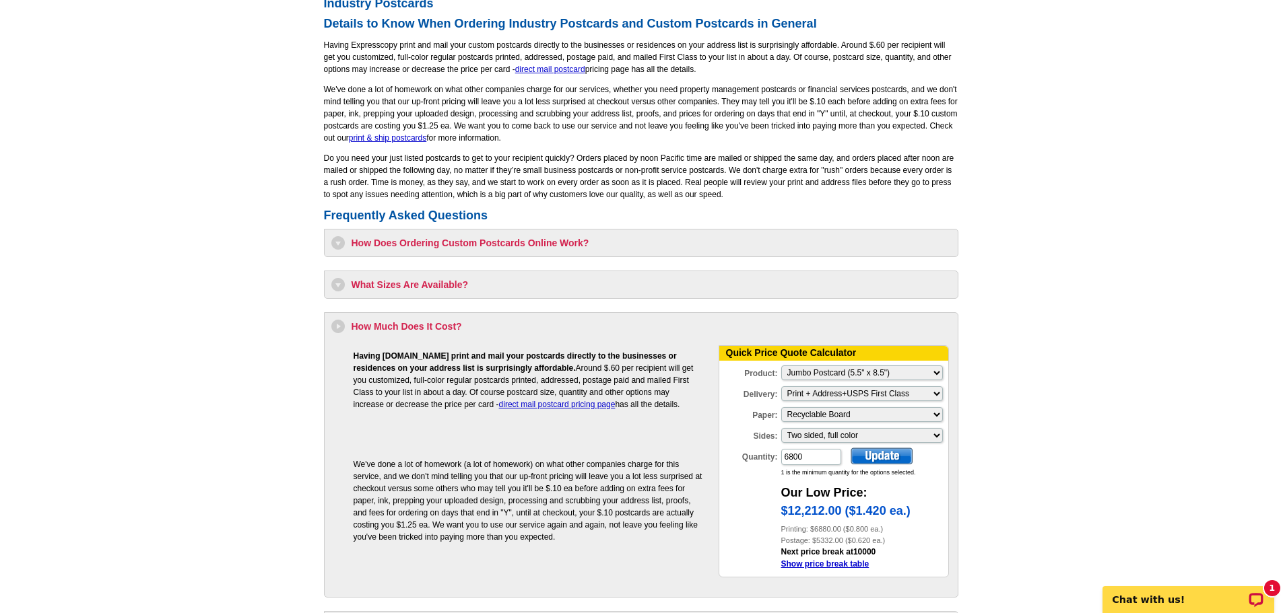
click at [879, 459] on div at bounding box center [881, 456] width 62 height 17
